Goal: Communication & Community: Answer question/provide support

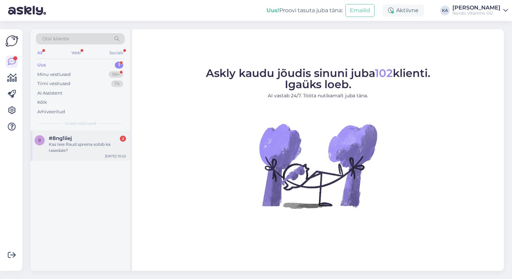
click at [95, 143] on div "Kas teie Raud spreina sobib ka rasedale?" at bounding box center [87, 147] width 77 height 12
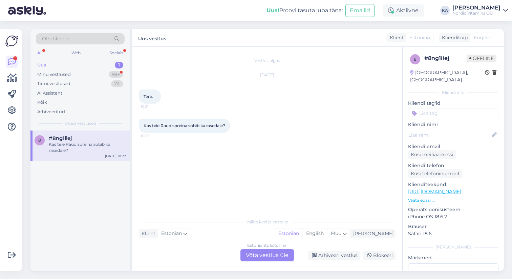
click at [258, 253] on div "Estonian to Estonian Võta vestlus üle" at bounding box center [267, 255] width 54 height 12
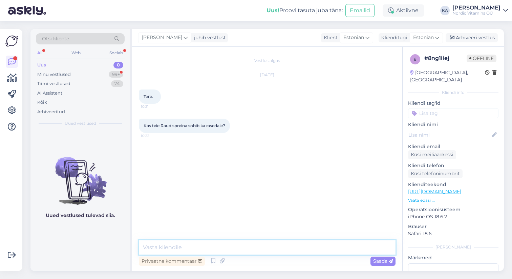
click at [249, 247] on textarea at bounding box center [267, 247] width 257 height 14
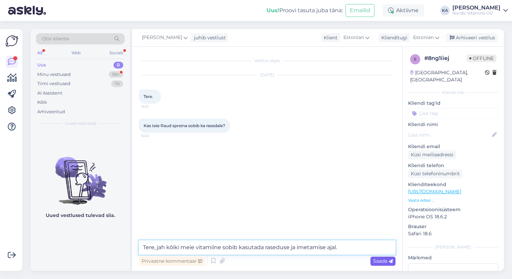
type textarea "Tere, jah kõiki meie vitamiine sobib kasutada raseduse ja imetamise ajal."
click at [373, 260] on span "Saada" at bounding box center [383, 261] width 20 height 6
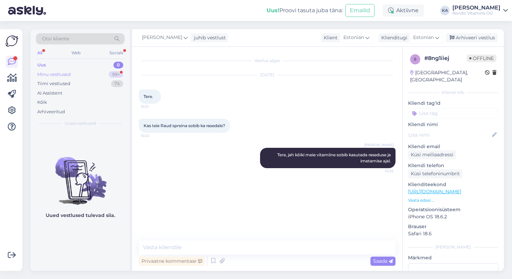
click at [100, 73] on div "Minu vestlused 99+" at bounding box center [80, 74] width 89 height 9
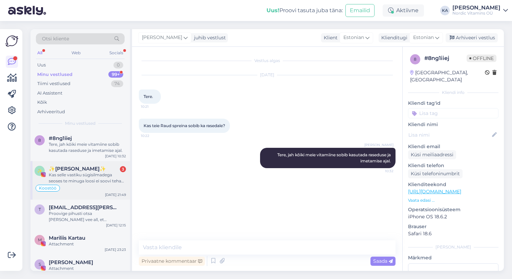
click at [104, 170] on div "✨[PERSON_NAME]✨ 3" at bounding box center [87, 169] width 77 height 6
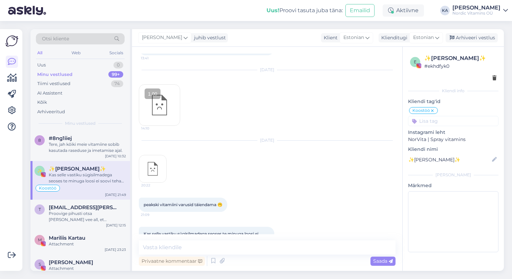
scroll to position [2263, 0]
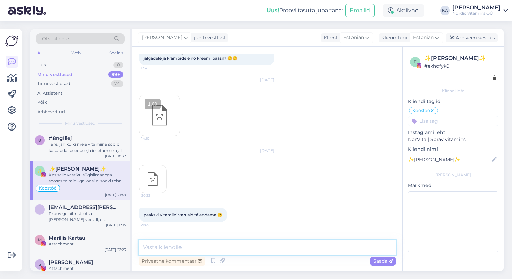
click at [249, 250] on textarea at bounding box center [267, 247] width 257 height 14
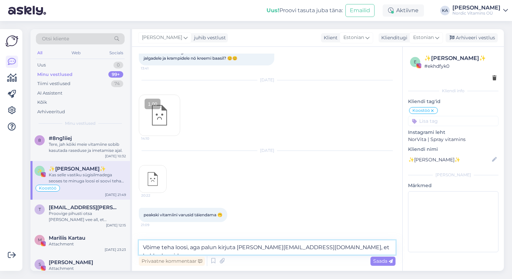
type textarea "Võime teha loosi, aga palun kirjuta [PERSON_NAME][EMAIL_ADDRESS][DOMAIN_NAME], …"
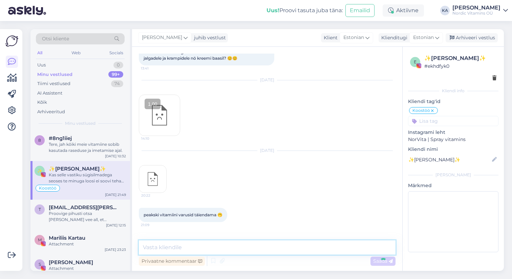
scroll to position [2313, 0]
